Goal: Task Accomplishment & Management: Use online tool/utility

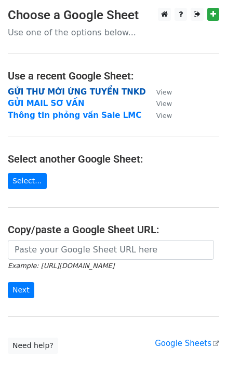
click at [92, 92] on strong "GỬI THƯ MỜI ỨNG TUYỂN TNKD" at bounding box center [77, 91] width 138 height 9
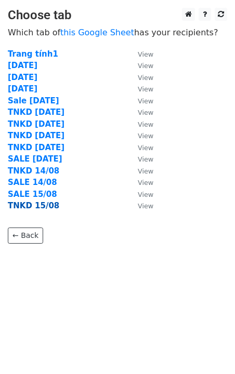
click at [37, 203] on strong "TNKD 15/08" at bounding box center [33, 205] width 51 height 9
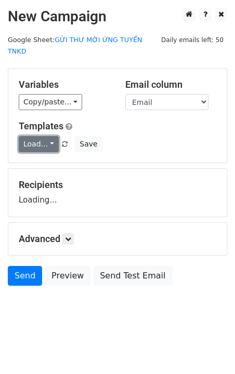
click at [45, 136] on link "Load..." at bounding box center [39, 144] width 40 height 16
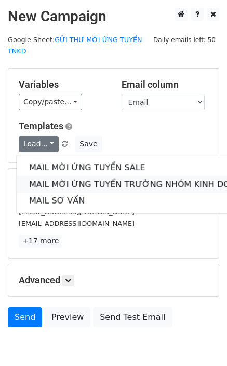
click at [71, 176] on link "MAIL MỜI ỨNG TUYỂN TRƯỞNG NHÓM KINH DOANH" at bounding box center [138, 184] width 243 height 17
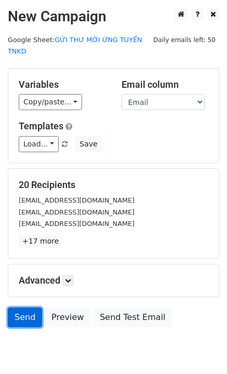
click at [15, 307] on link "Send" at bounding box center [25, 317] width 34 height 20
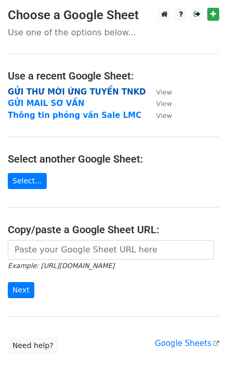
click at [64, 91] on strong "GỬI THƯ MỜI ỨNG TUYỂN TNKD" at bounding box center [77, 91] width 138 height 9
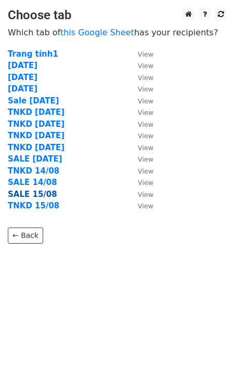
click at [37, 193] on strong "SALE 15/08" at bounding box center [32, 193] width 49 height 9
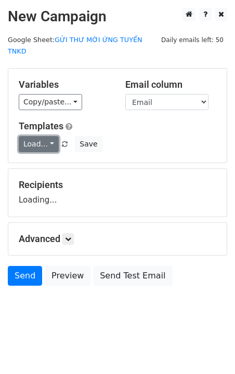
click at [42, 136] on link "Load..." at bounding box center [39, 144] width 40 height 16
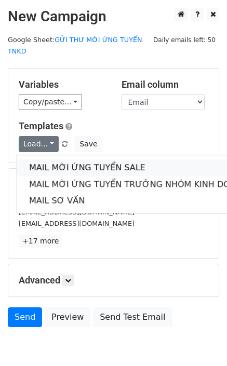
click at [78, 159] on link "MAIL MỜI ỨNG TUYỂN SALE" at bounding box center [138, 167] width 243 height 17
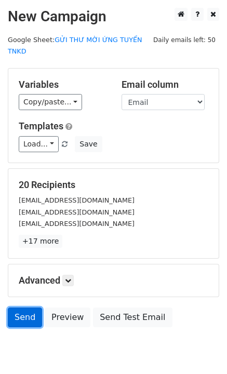
click at [26, 308] on link "Send" at bounding box center [25, 317] width 34 height 20
